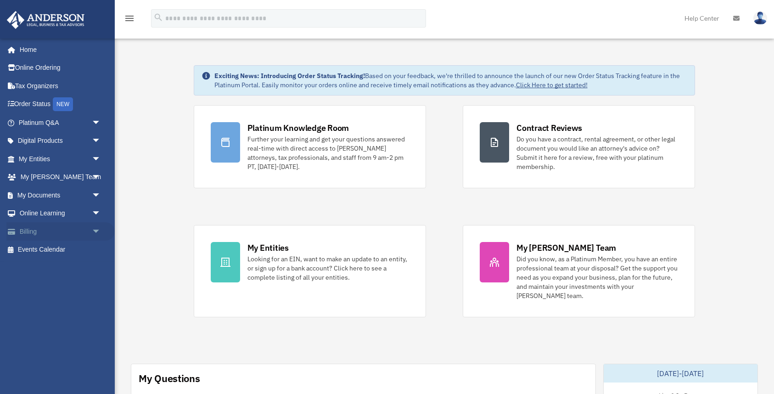
click at [27, 230] on link "Billing arrow_drop_down" at bounding box center [60, 231] width 108 height 18
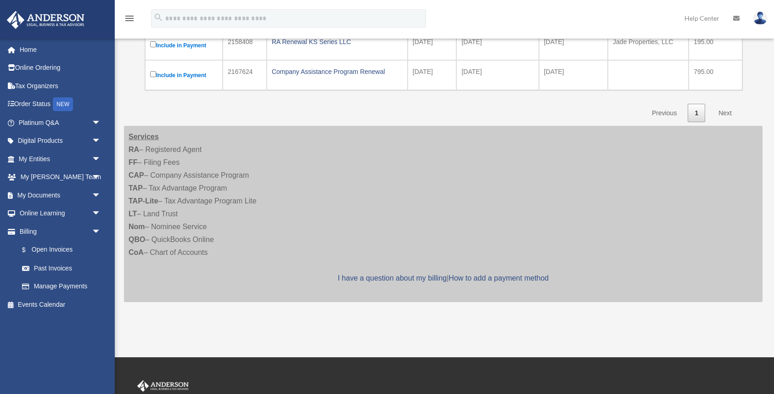
scroll to position [192, 0]
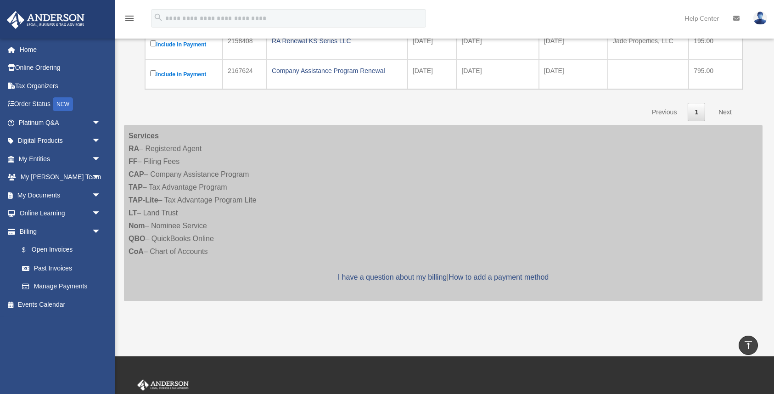
click at [726, 110] on link "Next" at bounding box center [725, 112] width 27 height 19
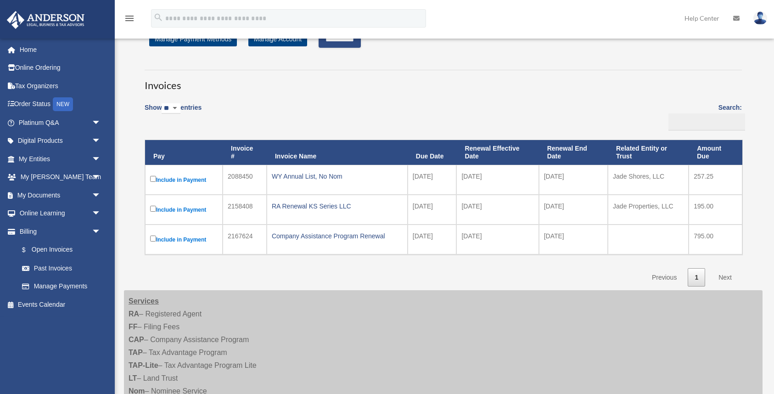
scroll to position [29, 0]
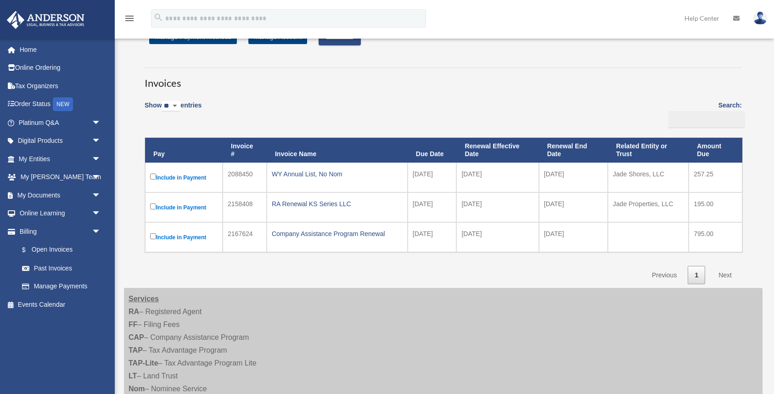
click at [727, 274] on link "Next" at bounding box center [725, 275] width 27 height 19
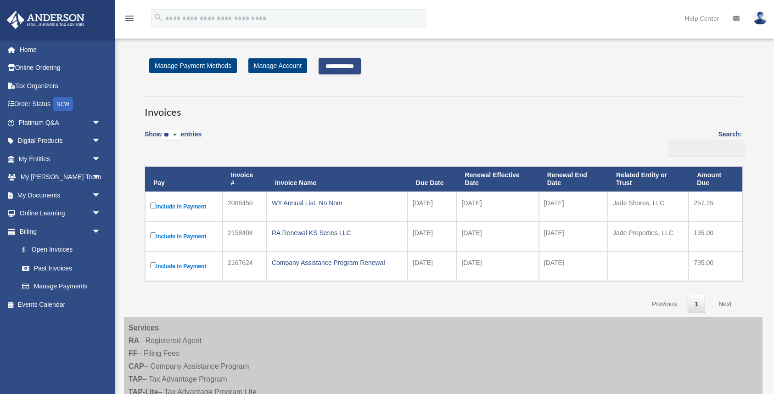
click at [346, 65] on input "**********" at bounding box center [340, 66] width 42 height 17
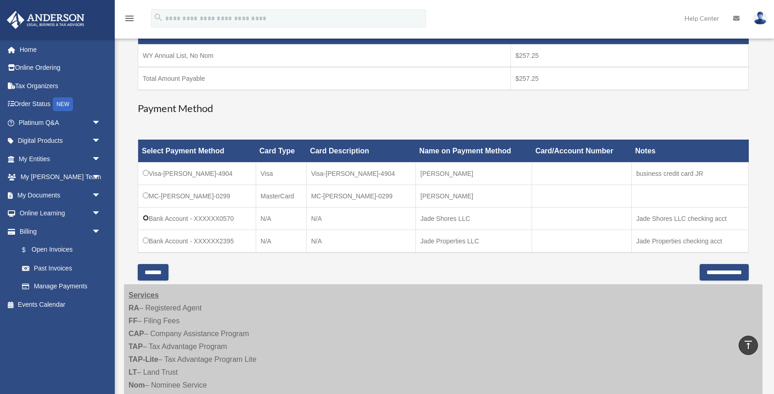
scroll to position [172, 0]
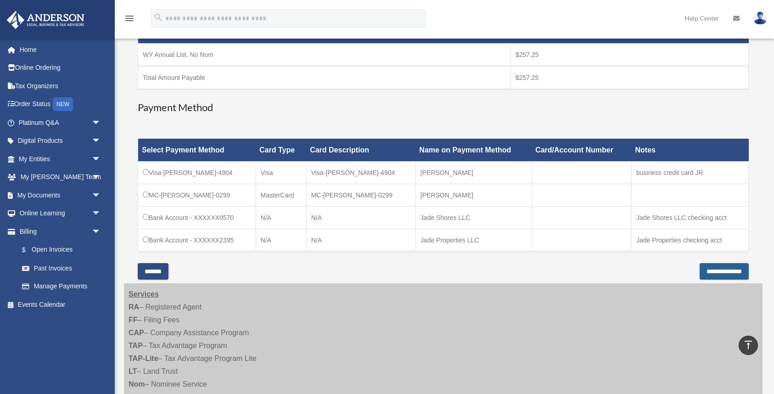
click at [703, 269] on input "**********" at bounding box center [724, 271] width 49 height 17
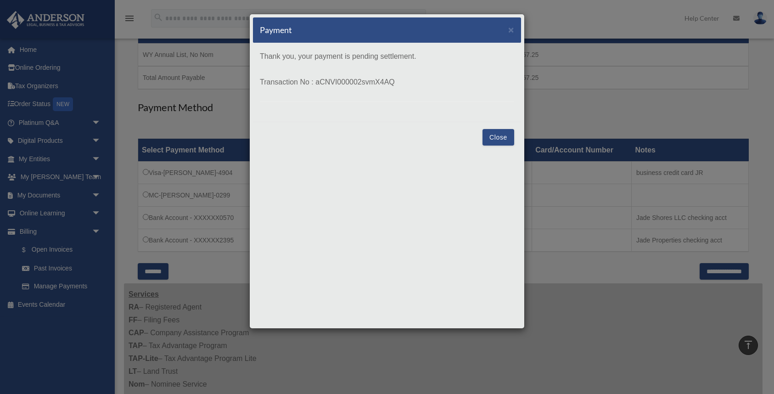
click at [499, 136] on button "Close" at bounding box center [498, 137] width 32 height 17
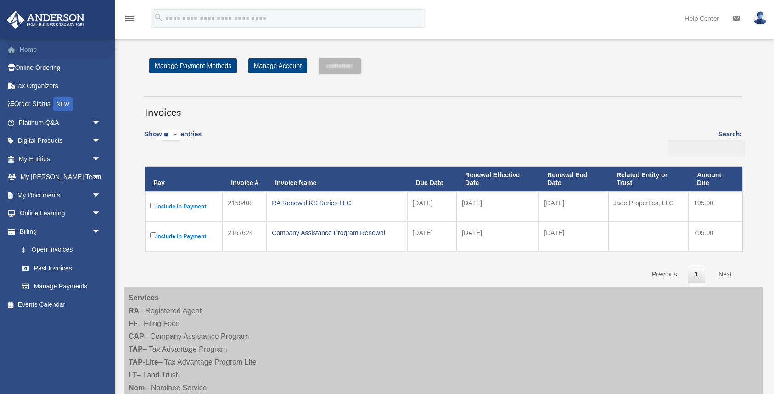
click at [28, 50] on link "Home" at bounding box center [60, 49] width 108 height 18
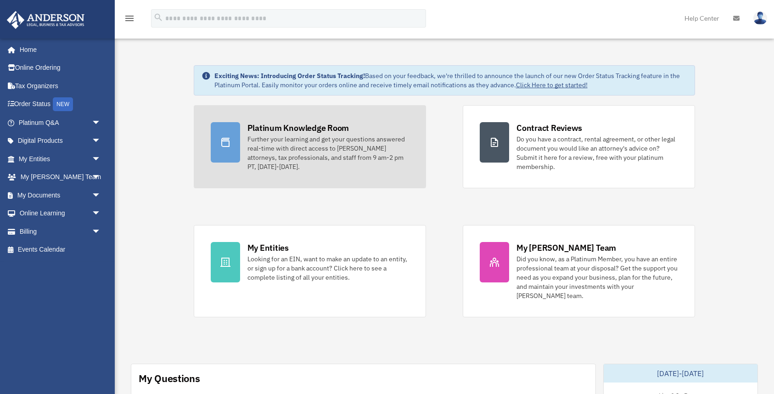
click at [276, 128] on div "Platinum Knowledge Room" at bounding box center [298, 127] width 102 height 11
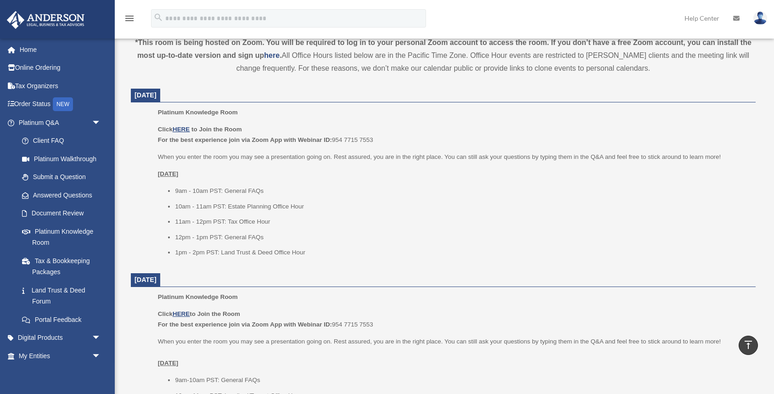
scroll to position [317, 0]
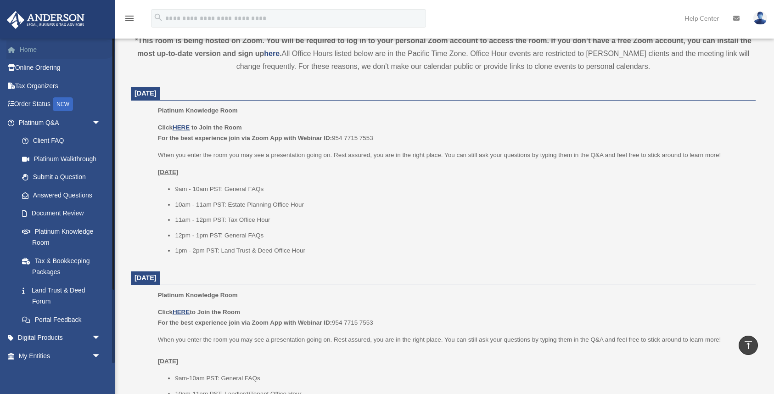
click at [31, 49] on link "Home" at bounding box center [60, 49] width 108 height 18
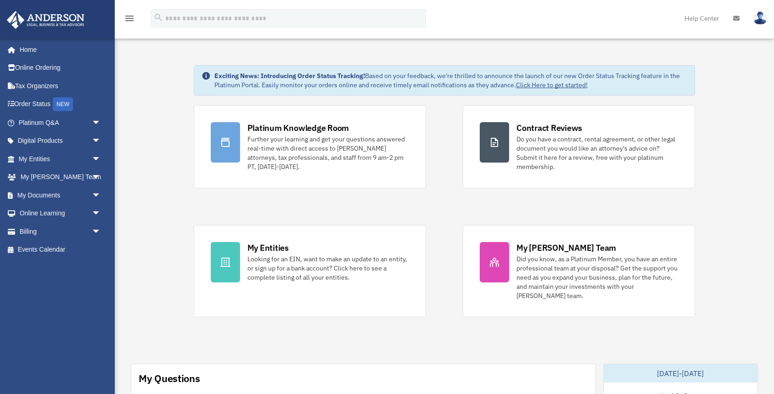
click at [761, 18] on img at bounding box center [760, 17] width 14 height 13
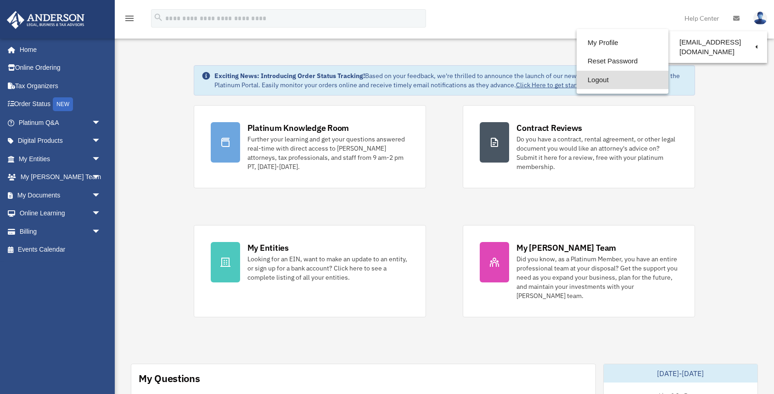
click at [589, 78] on link "Logout" at bounding box center [623, 80] width 92 height 19
